Goal: Task Accomplishment & Management: Use online tool/utility

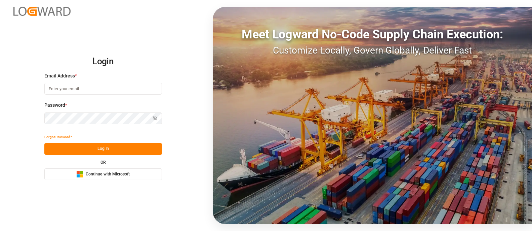
click at [98, 175] on span "Continue with Microsoft" at bounding box center [108, 174] width 44 height 6
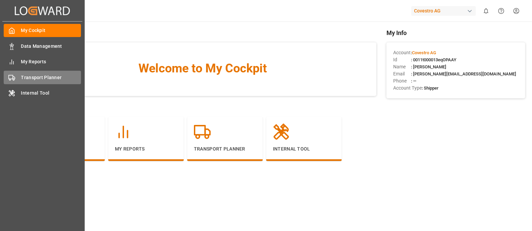
click at [13, 76] on icon at bounding box center [11, 77] width 7 height 7
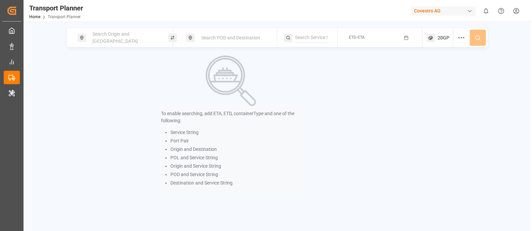
click at [137, 40] on div "Search Origin and POL" at bounding box center [125, 38] width 73 height 20
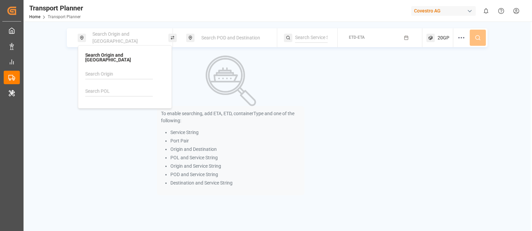
click at [109, 86] on input at bounding box center [119, 91] width 68 height 10
click at [104, 71] on input at bounding box center [119, 74] width 68 height 10
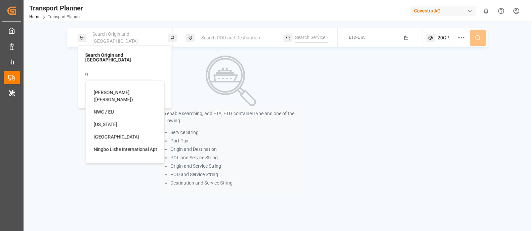
click at [125, 108] on div "NWC / EU" at bounding box center [126, 111] width 65 height 7
type input "NWC / EU"
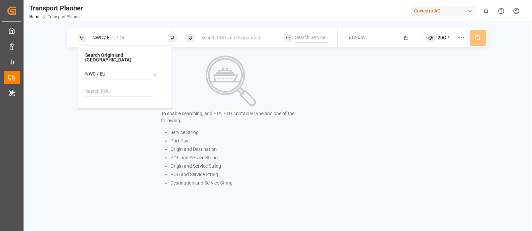
click at [218, 45] on div "Search POD and Destination" at bounding box center [231, 37] width 91 height 19
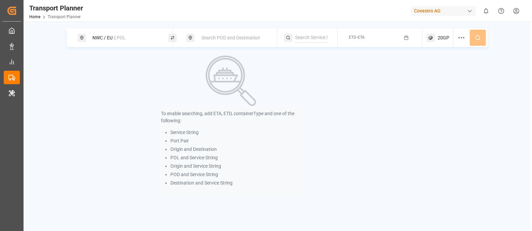
click at [219, 38] on span "Search POD and Destination" at bounding box center [230, 37] width 59 height 5
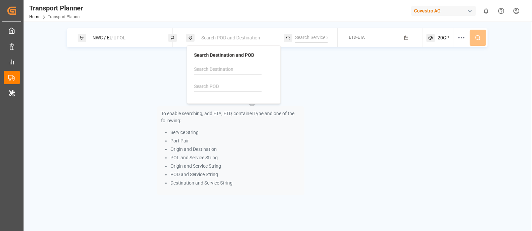
click at [215, 87] on input at bounding box center [228, 86] width 68 height 10
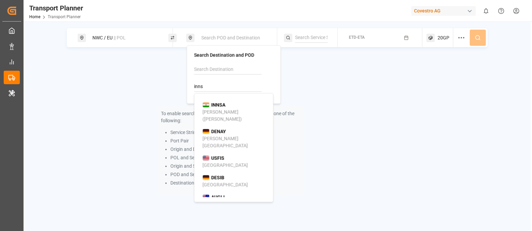
click at [224, 105] on b "INNSA" at bounding box center [218, 104] width 14 height 5
type input "INNSA"
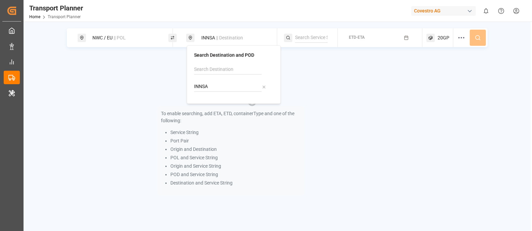
click at [322, 80] on div "To enable searching, add ETA, ETD, containerType and one of the following: Serv…" at bounding box center [231, 125] width 329 height 140
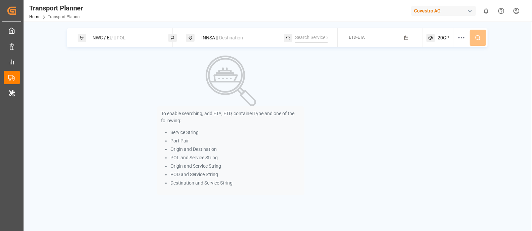
click at [442, 39] on span "20GP" at bounding box center [444, 37] width 12 height 7
click at [405, 37] on icon "button" at bounding box center [407, 37] width 4 height 0
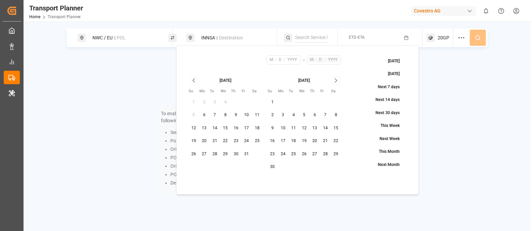
click at [203, 128] on button "13" at bounding box center [204, 128] width 11 height 11
type input "10"
type input "13"
type input "2025"
click at [335, 79] on icon "Go to next month" at bounding box center [336, 80] width 8 height 8
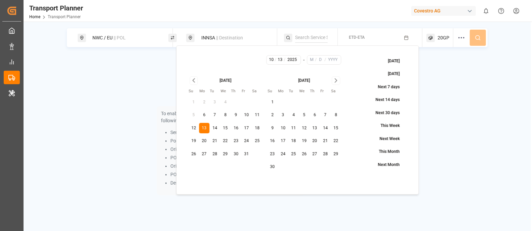
click at [335, 79] on icon "Go to next month" at bounding box center [336, 80] width 8 height 8
click at [313, 114] on button "12" at bounding box center [315, 115] width 11 height 11
type input "3"
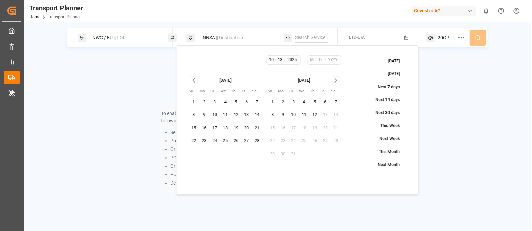
type input "12"
type input "2026"
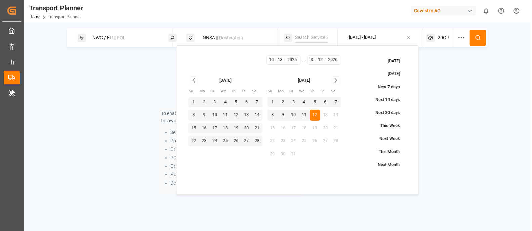
click at [476, 36] on circle at bounding box center [478, 37] width 4 height 4
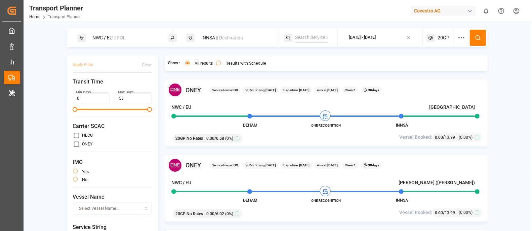
click at [462, 36] on icon at bounding box center [462, 38] width 8 height 8
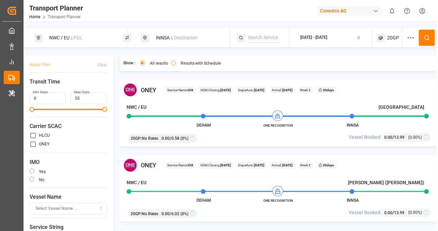
click at [410, 38] on icon at bounding box center [411, 38] width 8 height 8
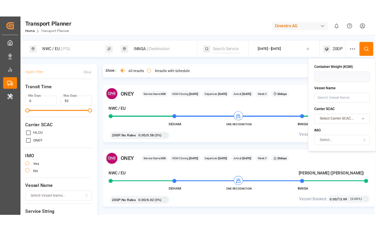
scroll to position [12, 0]
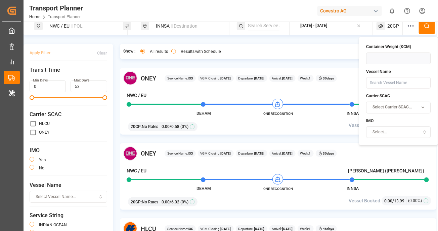
click at [66, 194] on span "Select Vessel Name..." at bounding box center [56, 197] width 40 height 6
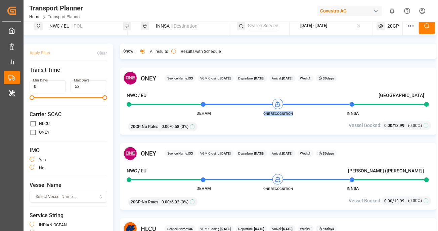
drag, startPoint x: 294, startPoint y: 115, endPoint x: 263, endPoint y: 114, distance: 30.9
click at [263, 114] on span "ONE RECOGNITION" at bounding box center [278, 113] width 37 height 5
copy span "ONE RECOGNITION"
click at [410, 27] on icon at bounding box center [411, 26] width 8 height 8
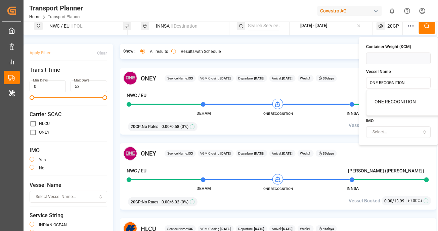
type input "ONE RECOGNITION"
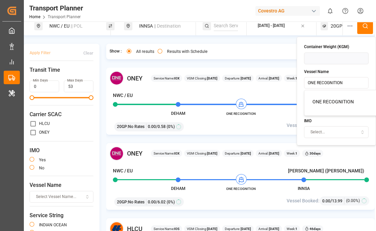
click at [335, 99] on span "ONE RECOGNITION" at bounding box center [333, 101] width 41 height 5
click at [367, 26] on icon at bounding box center [365, 26] width 6 height 6
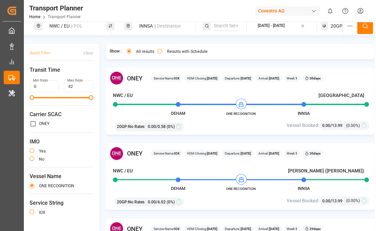
click at [33, 151] on button "button" at bounding box center [32, 150] width 5 height 5
click at [45, 53] on button "Apply Filter" at bounding box center [40, 53] width 21 height 12
click at [161, 52] on button "Results with Schedule" at bounding box center [160, 51] width 5 height 5
click at [33, 149] on button "button" at bounding box center [32, 150] width 5 height 5
click at [40, 56] on button "Apply Filter" at bounding box center [40, 53] width 21 height 12
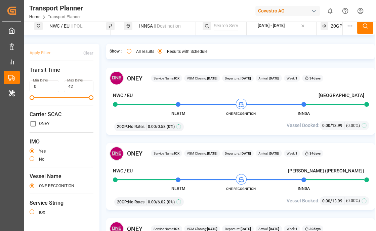
click at [32, 160] on button "button" at bounding box center [32, 158] width 5 height 5
click at [38, 54] on button "Apply Filter" at bounding box center [40, 53] width 21 height 12
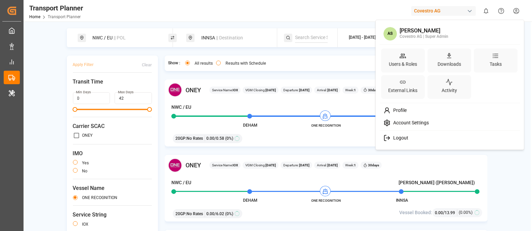
click at [376, 12] on html "Created by potrace 1.15, written by Peter Selinger 2001-2017 Created by potrace…" at bounding box center [266, 140] width 532 height 281
click at [376, 122] on span "Account Settings" at bounding box center [410, 123] width 38 height 6
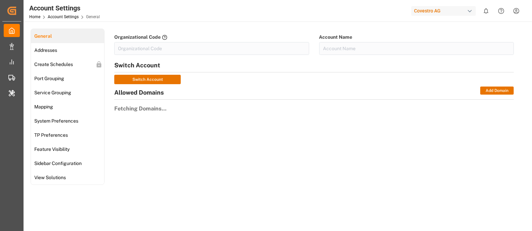
type input "Covestro-0V06"
type input "Covestro AG"
click at [67, 139] on div "TP Preferences" at bounding box center [50, 135] width 39 height 14
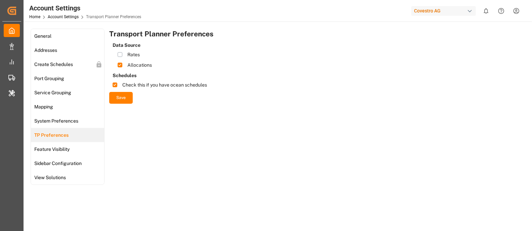
click at [376, 8] on div "Covestro AG" at bounding box center [444, 11] width 65 height 10
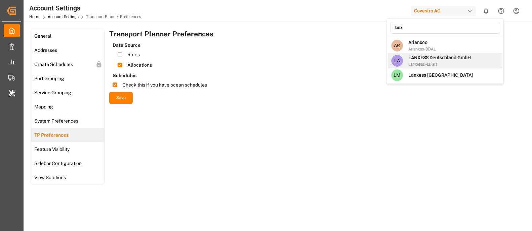
type input "lanx"
click at [376, 66] on span "LanxessD-LDGH" at bounding box center [440, 64] width 63 height 6
